Goal: Task Accomplishment & Management: Use online tool/utility

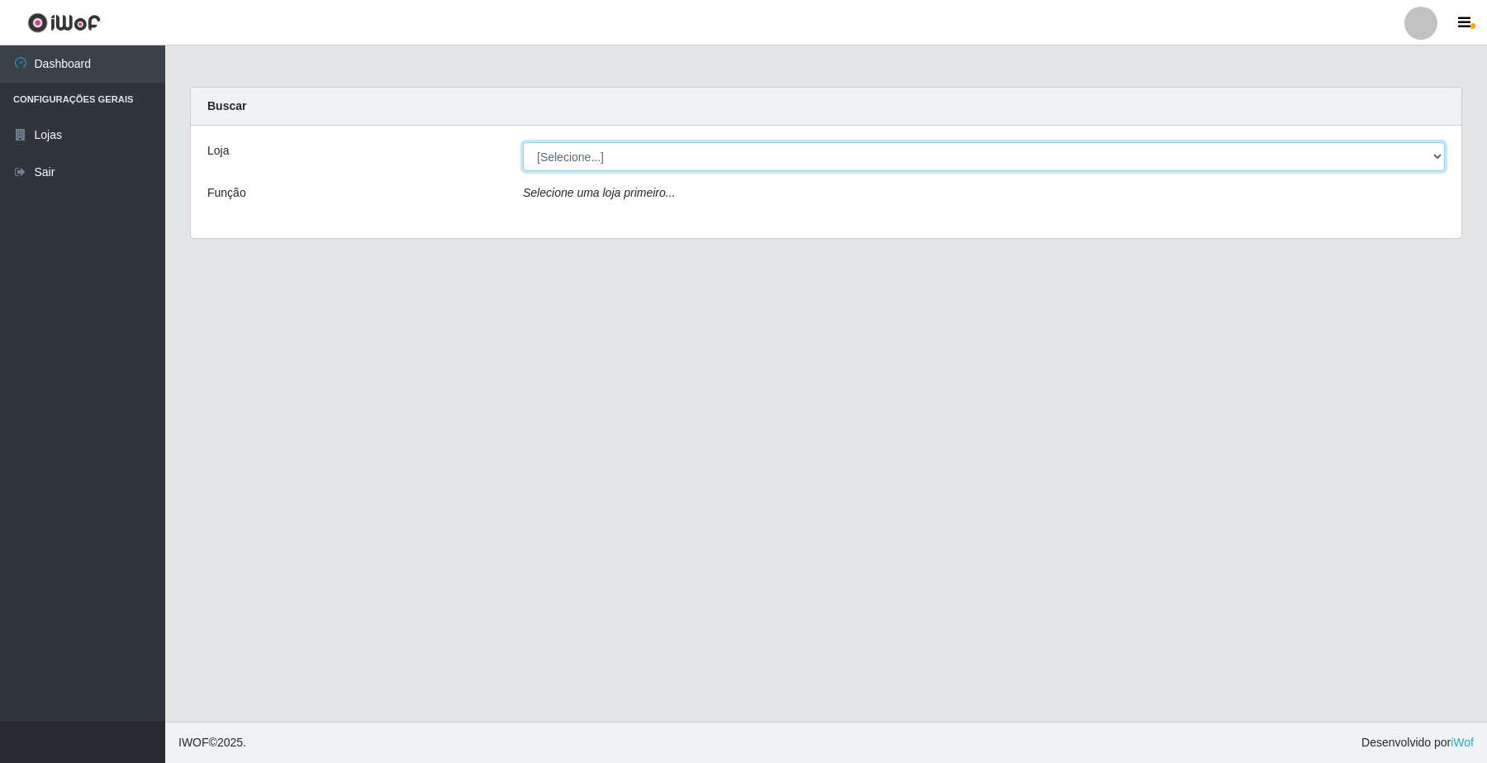
click at [588, 150] on select "[Selecione...] O Filezão - Centenário" at bounding box center [984, 156] width 922 height 29
select select "203"
click at [523, 142] on select "[Selecione...] O Filezão - Centenário" at bounding box center [984, 156] width 922 height 29
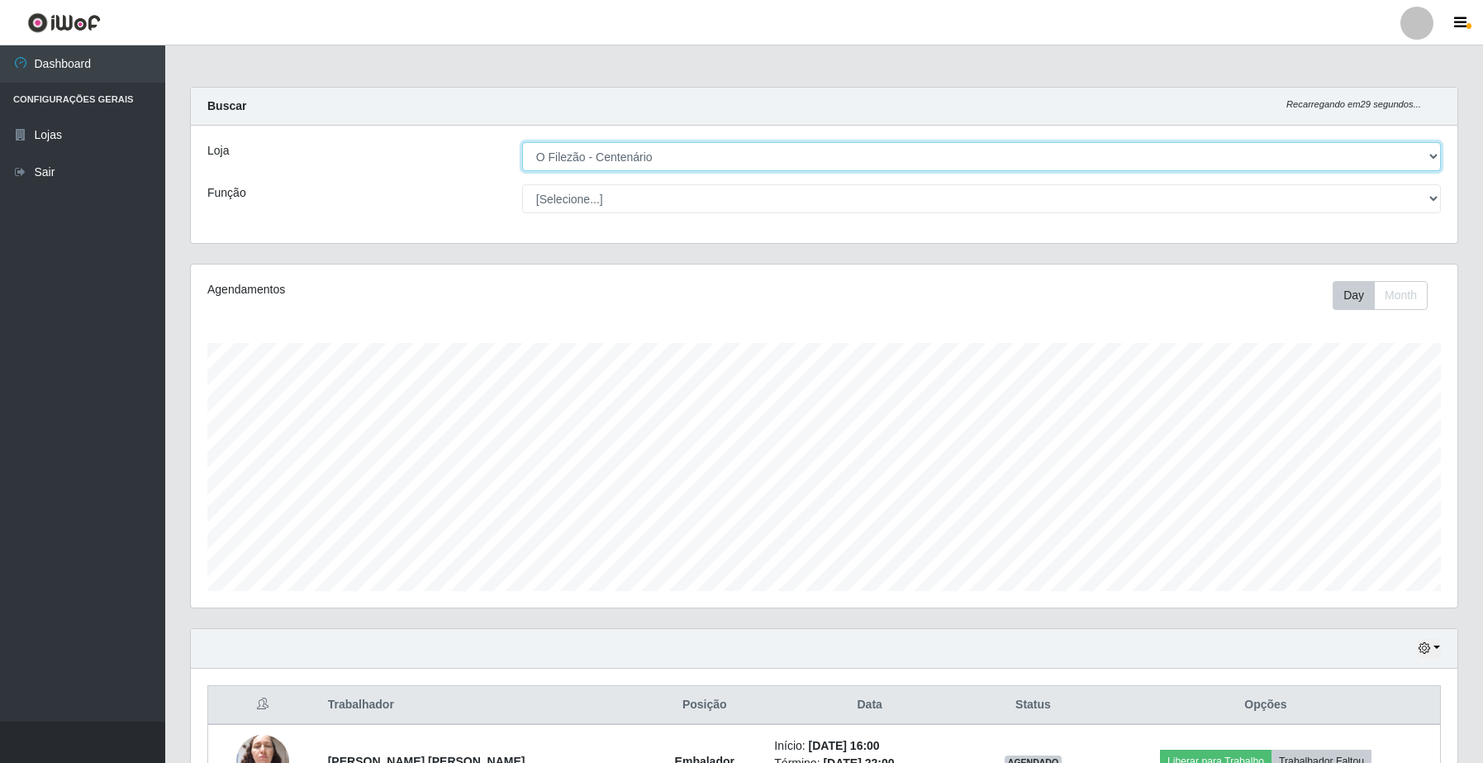
scroll to position [344, 1266]
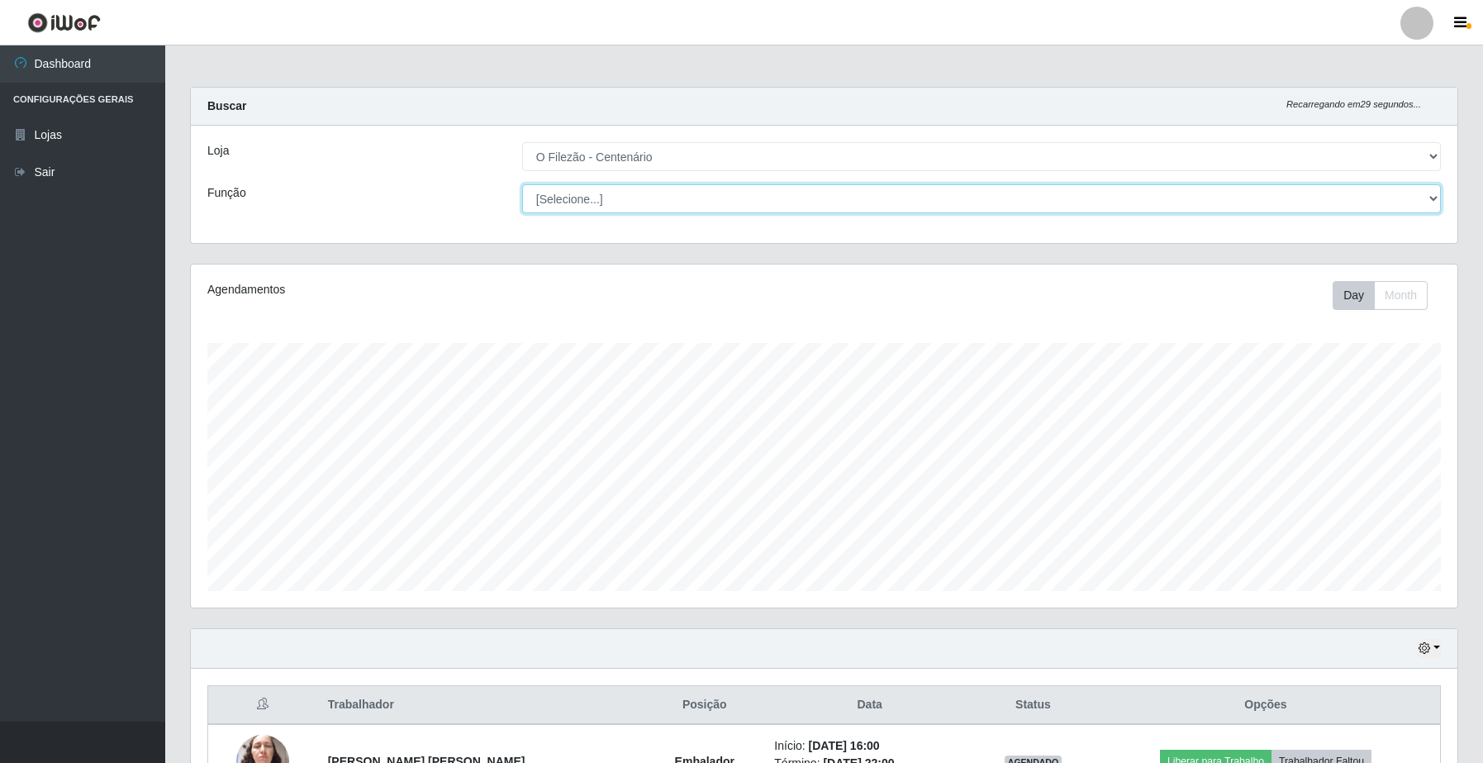
click at [576, 199] on select "[Selecione...] Auxiliar de Estacionamento Auxiliar de Estacionamento + Auxiliar…" at bounding box center [981, 198] width 919 height 29
select select "1"
click at [522, 184] on select "[Selecione...] Auxiliar de Estacionamento Auxiliar de Estacionamento + Auxiliar…" at bounding box center [981, 198] width 919 height 29
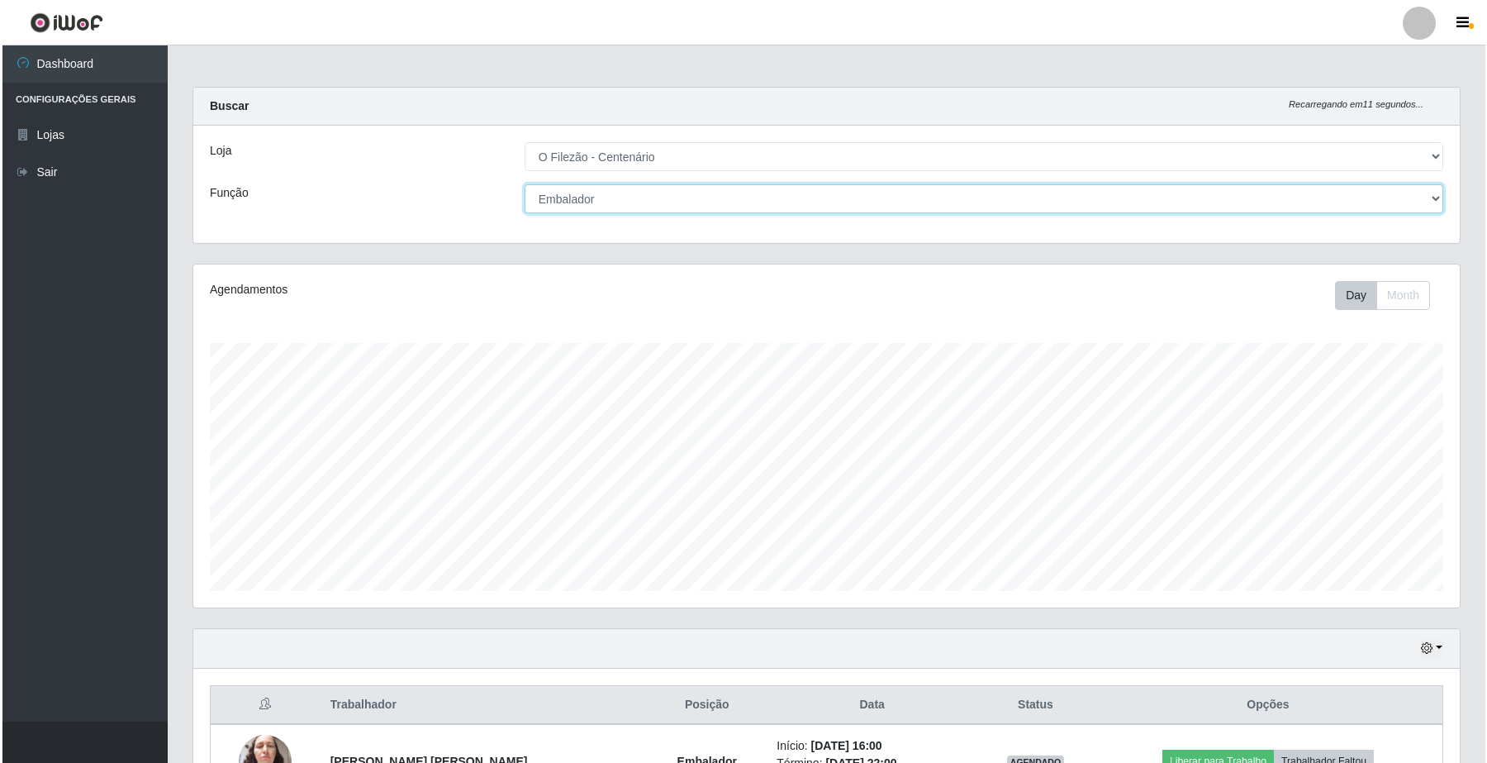
scroll to position [116, 0]
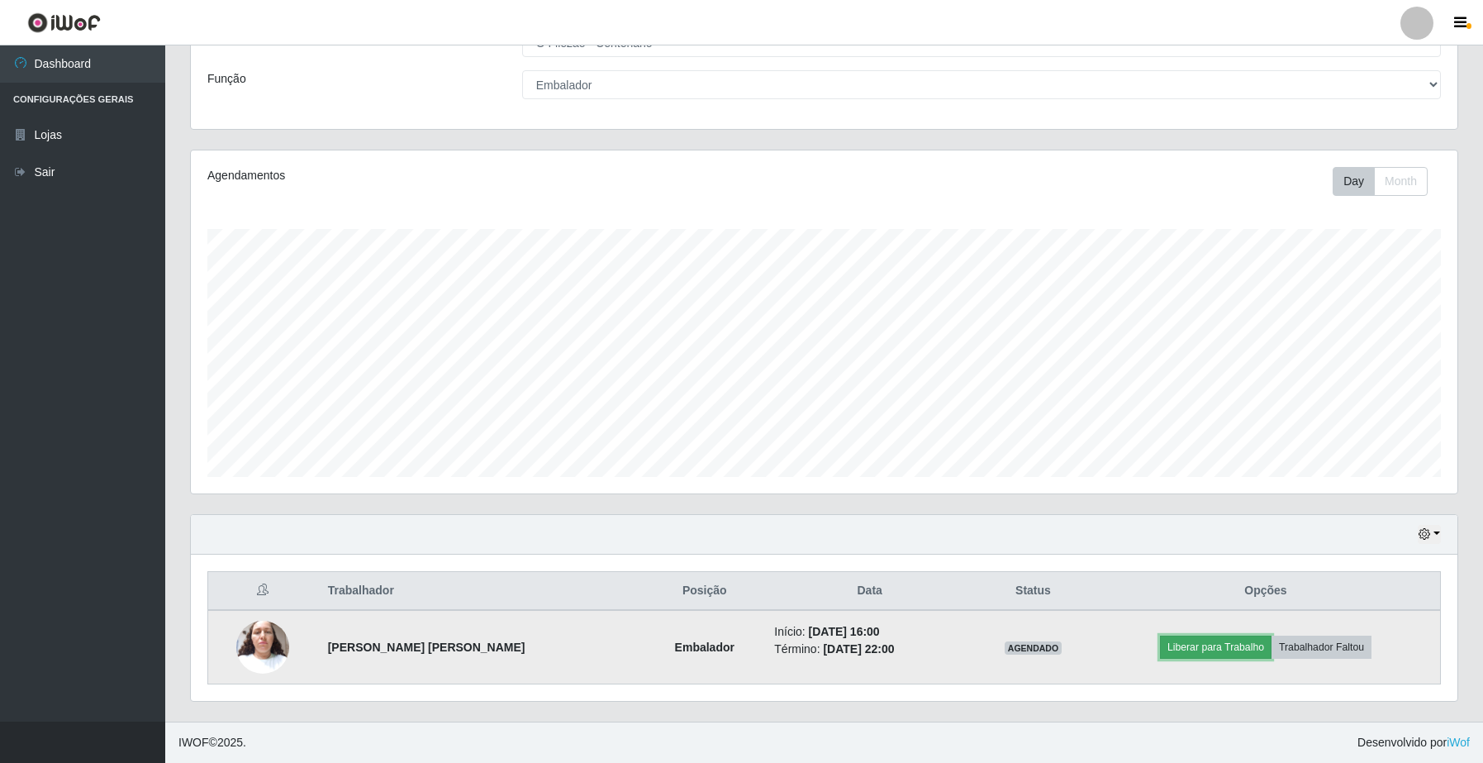
click at [1163, 645] on button "Liberar para Trabalho" at bounding box center [1216, 646] width 112 height 23
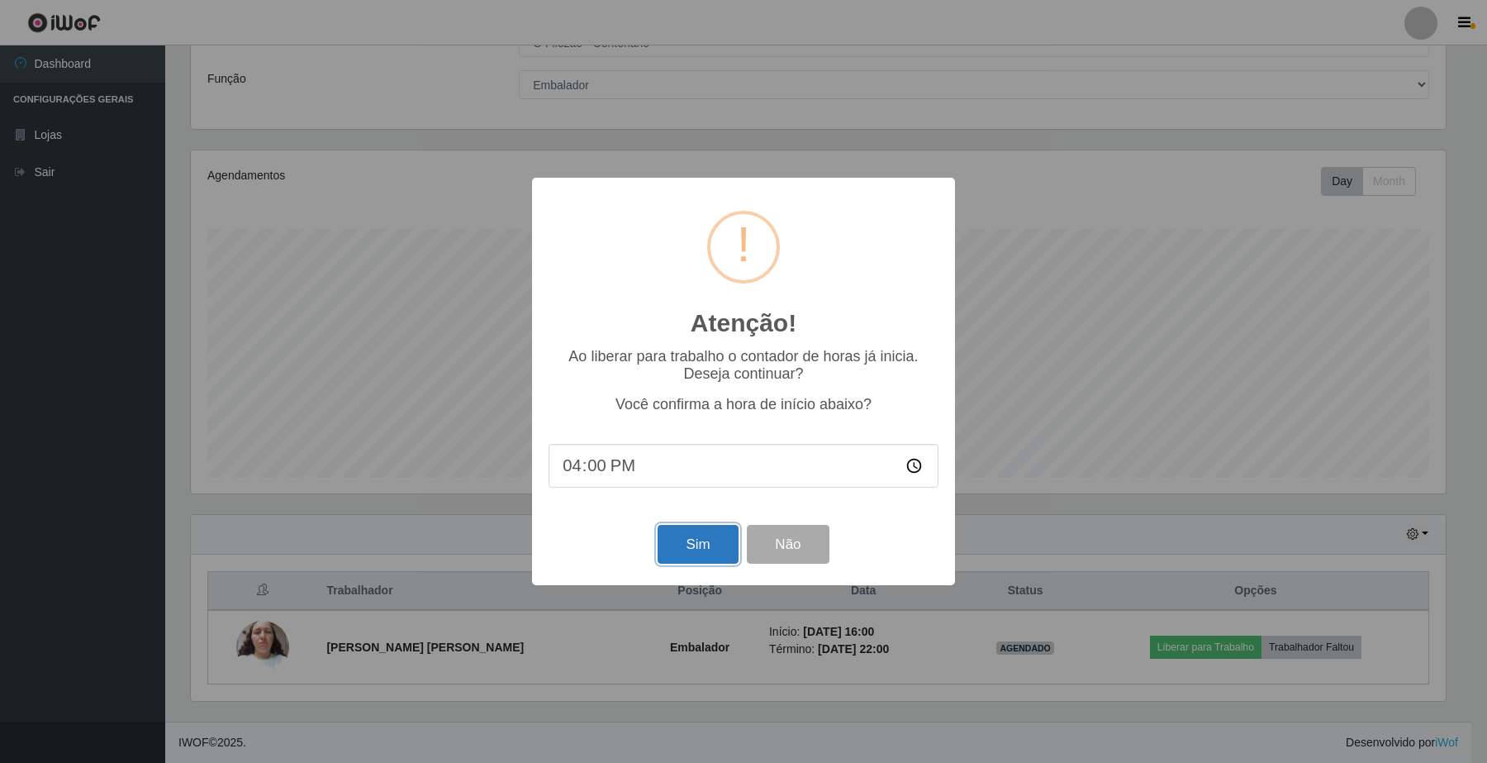
click at [697, 556] on button "Sim" at bounding box center [698, 544] width 80 height 39
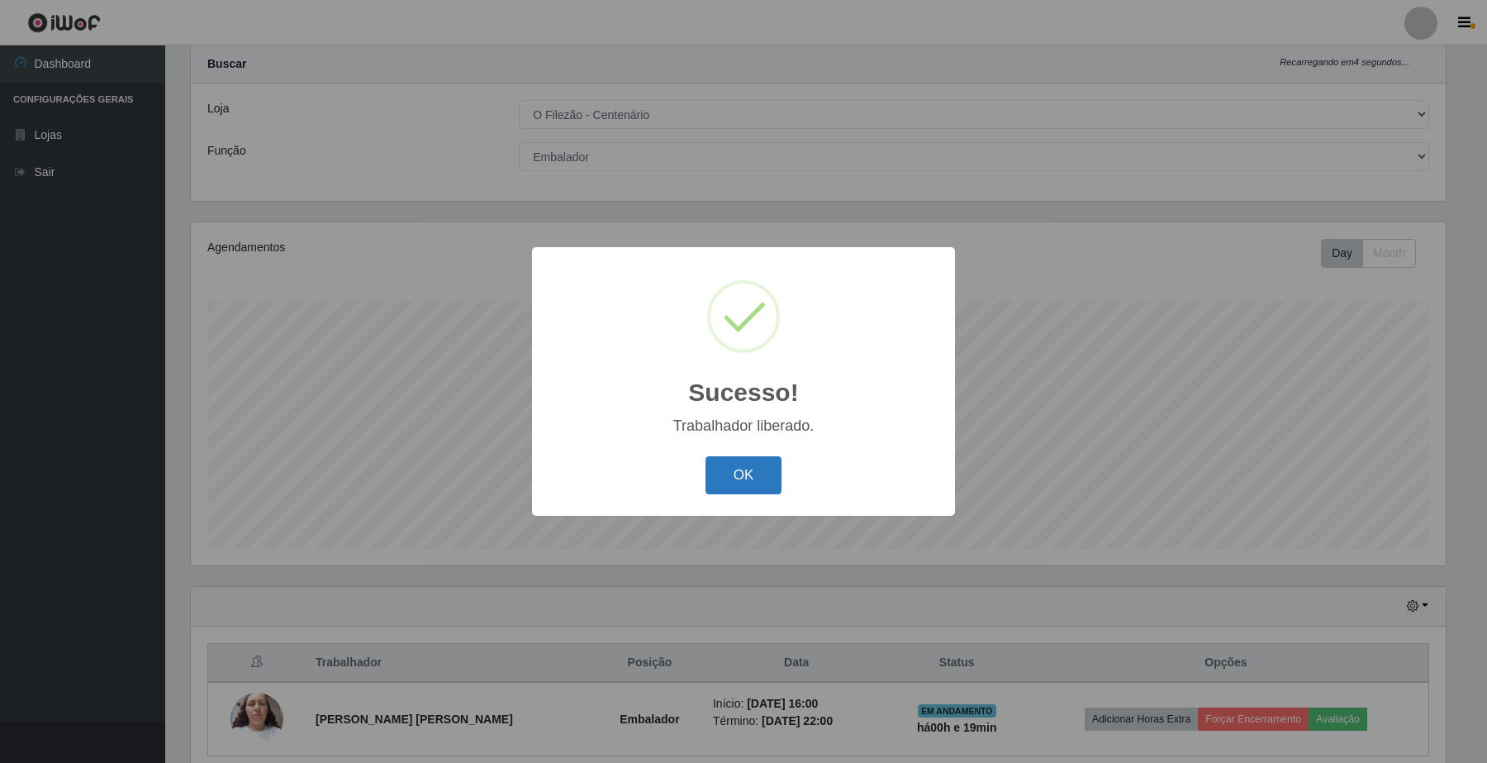
click at [711, 473] on button "OK" at bounding box center [744, 475] width 77 height 39
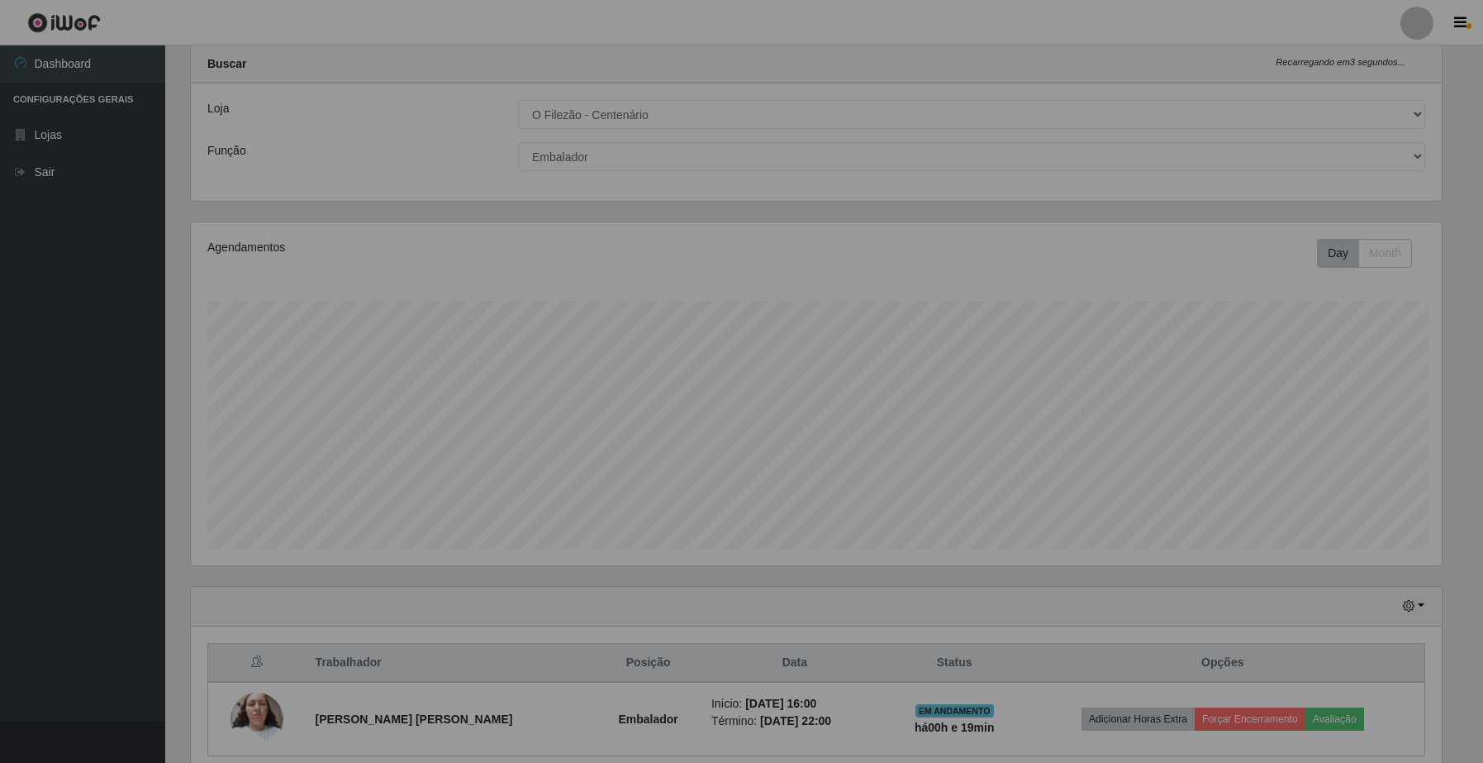
scroll to position [344, 1266]
